Goal: Information Seeking & Learning: Learn about a topic

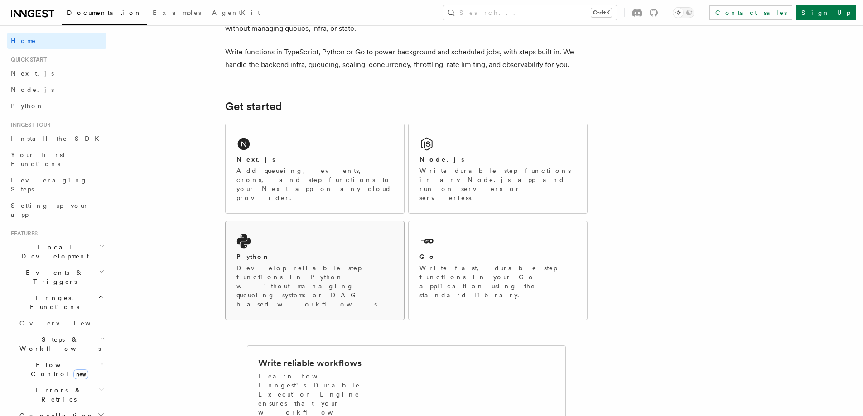
scroll to position [91, 0]
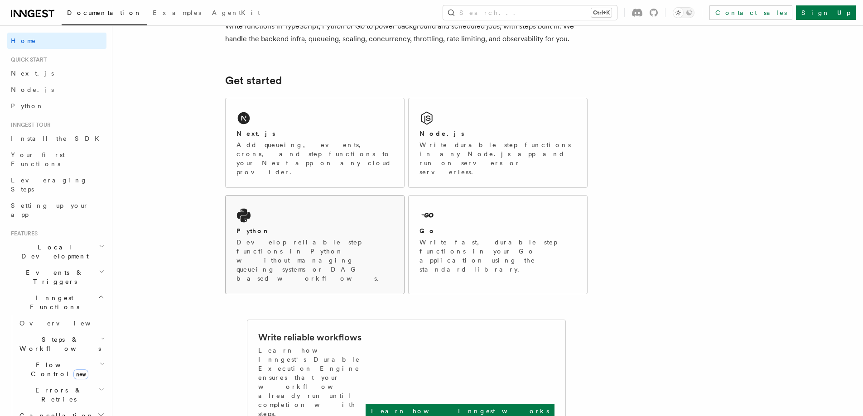
click at [303, 238] on p "Develop reliable step functions in Python without managing queueing systems or …" at bounding box center [314, 260] width 157 height 45
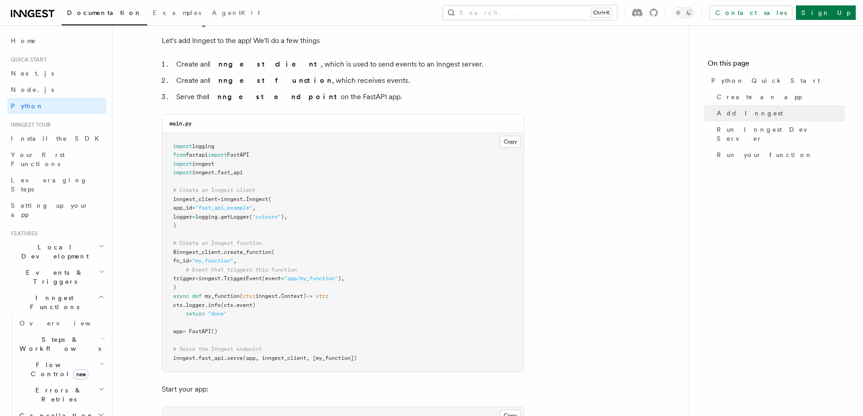
scroll to position [543, 0]
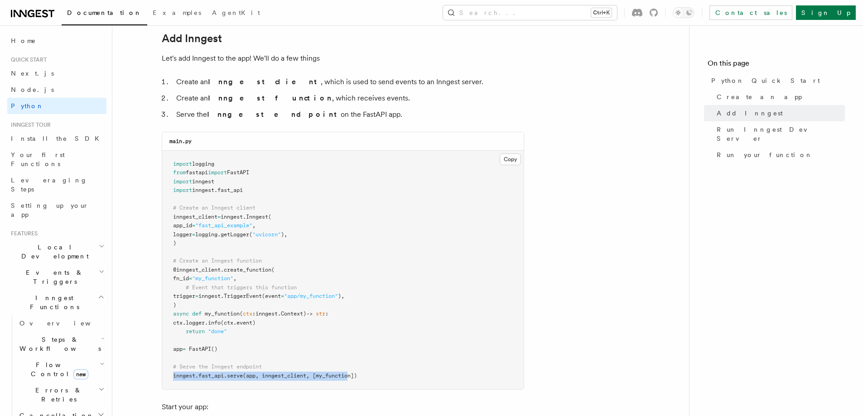
drag, startPoint x: 321, startPoint y: 376, endPoint x: 158, endPoint y: 375, distance: 163.0
click at [325, 331] on pre "import logging from fastapi import FastAPI import inngest import inngest . fast…" at bounding box center [342, 270] width 361 height 239
click at [40, 315] on link "Overview" at bounding box center [61, 323] width 91 height 16
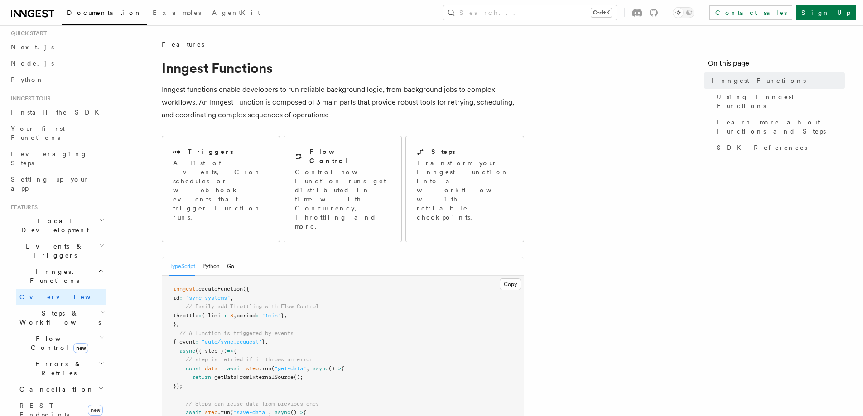
scroll to position [45, 0]
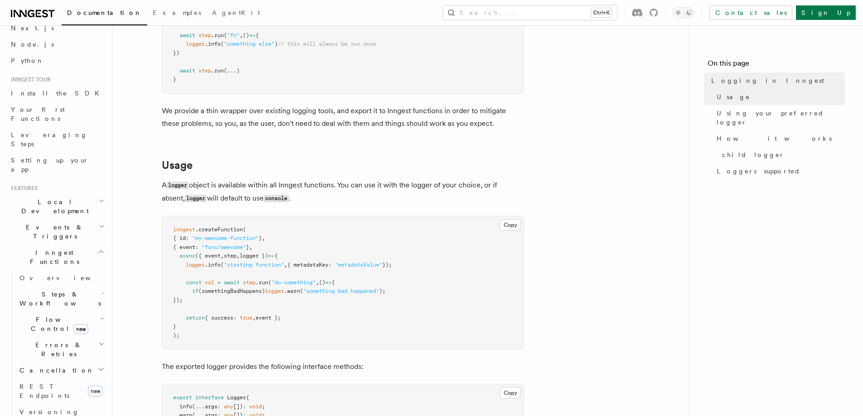
scroll to position [272, 0]
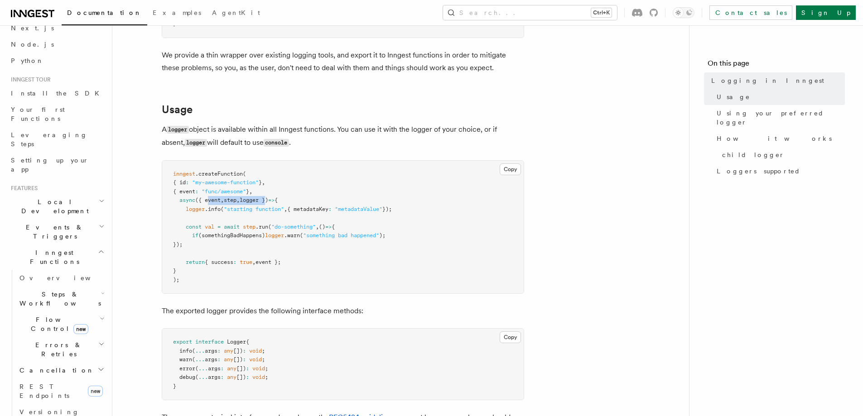
drag, startPoint x: 217, startPoint y: 198, endPoint x: 275, endPoint y: 202, distance: 58.5
click at [275, 202] on span "async ({ event , step , logger }) => {" at bounding box center [225, 200] width 105 height 6
click at [396, 169] on pre "inngest .createFunction ( { id : "my-awesome-function" } , { event : "func/awes…" at bounding box center [342, 227] width 361 height 133
click at [153, 12] on span "Examples" at bounding box center [177, 12] width 48 height 7
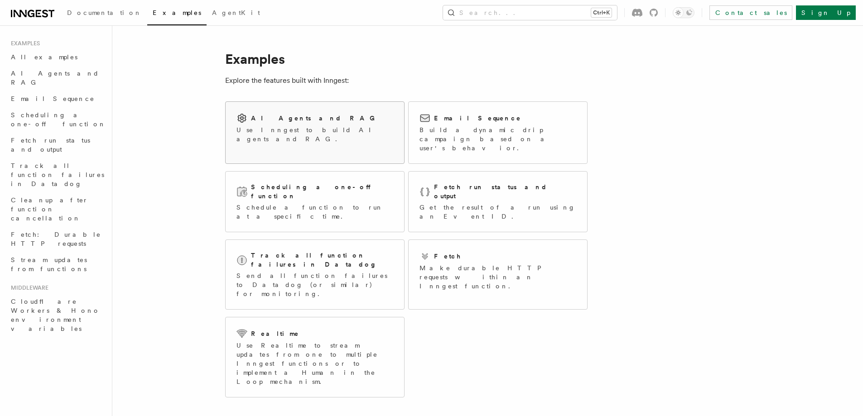
click at [318, 130] on p "Use Inngest to build AI agents and RAG." at bounding box center [314, 134] width 157 height 18
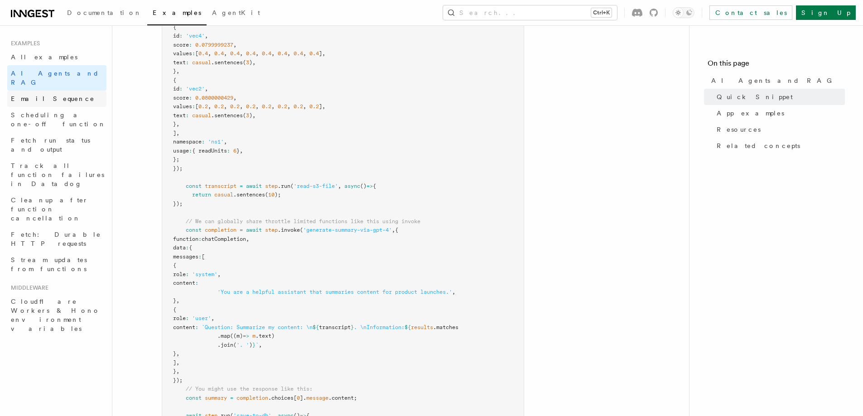
scroll to position [411, 0]
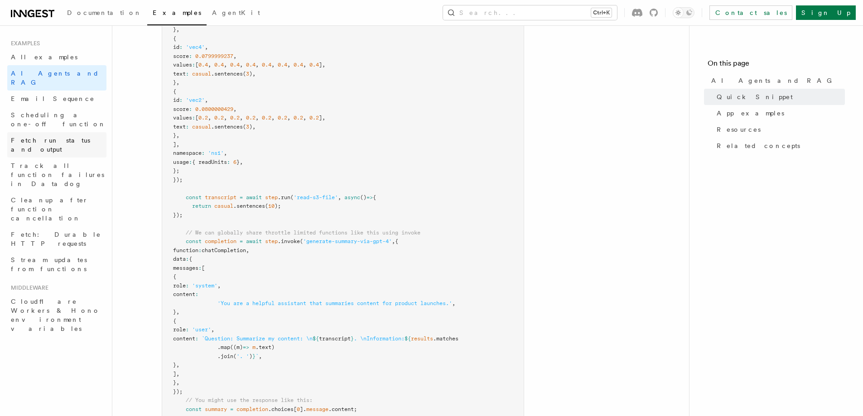
click at [45, 137] on span "Fetch run status and output" at bounding box center [50, 145] width 79 height 16
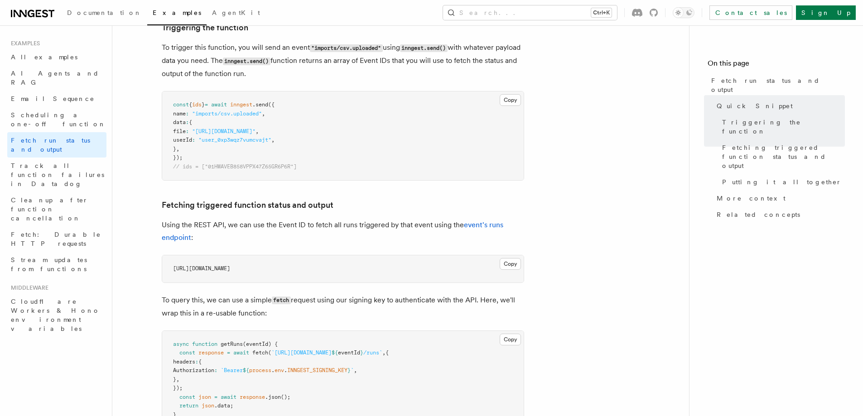
scroll to position [362, 0]
